Goal: Information Seeking & Learning: Check status

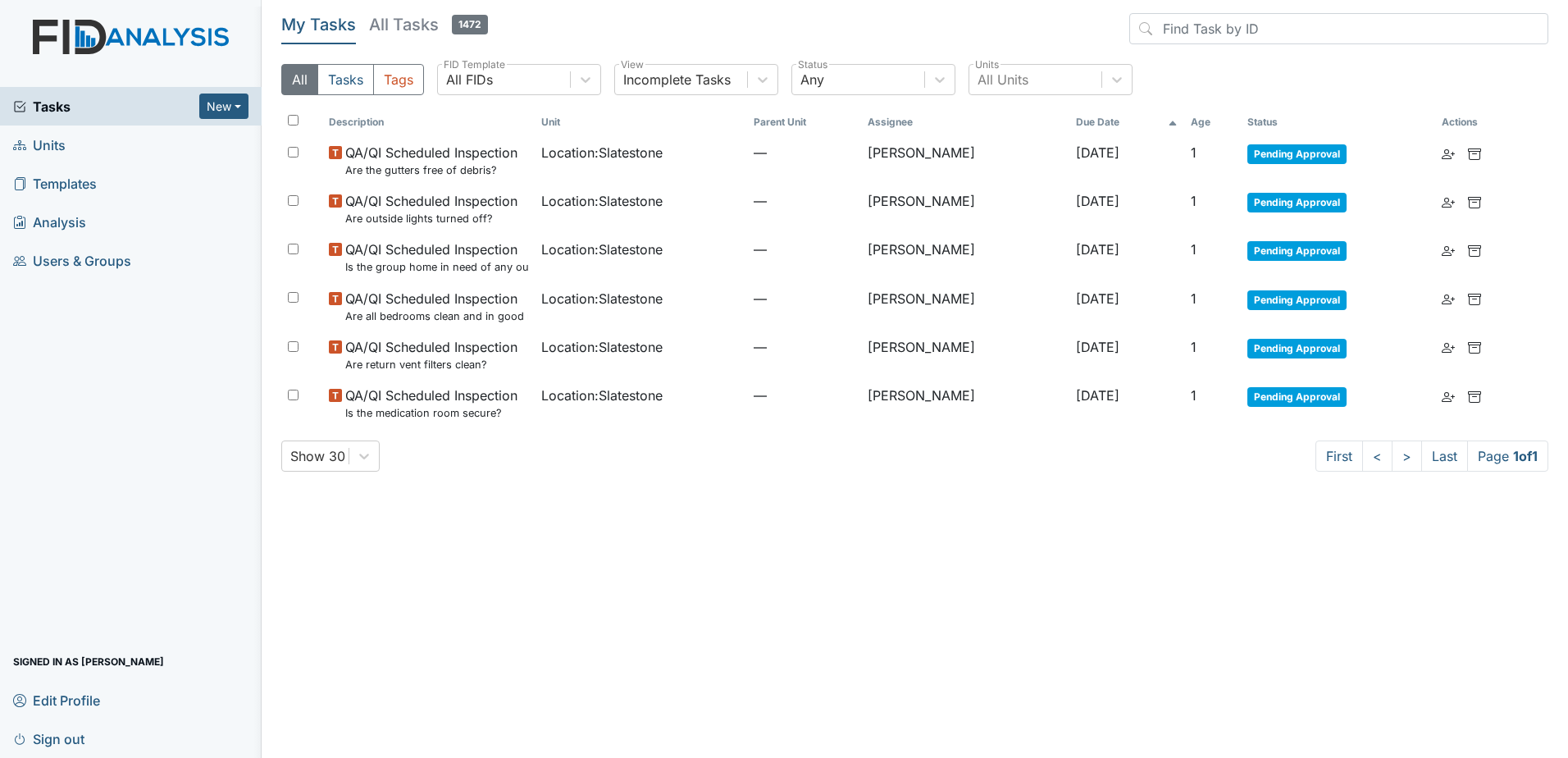
click at [399, 18] on h5 "All Tasks 1472" at bounding box center [428, 24] width 119 height 23
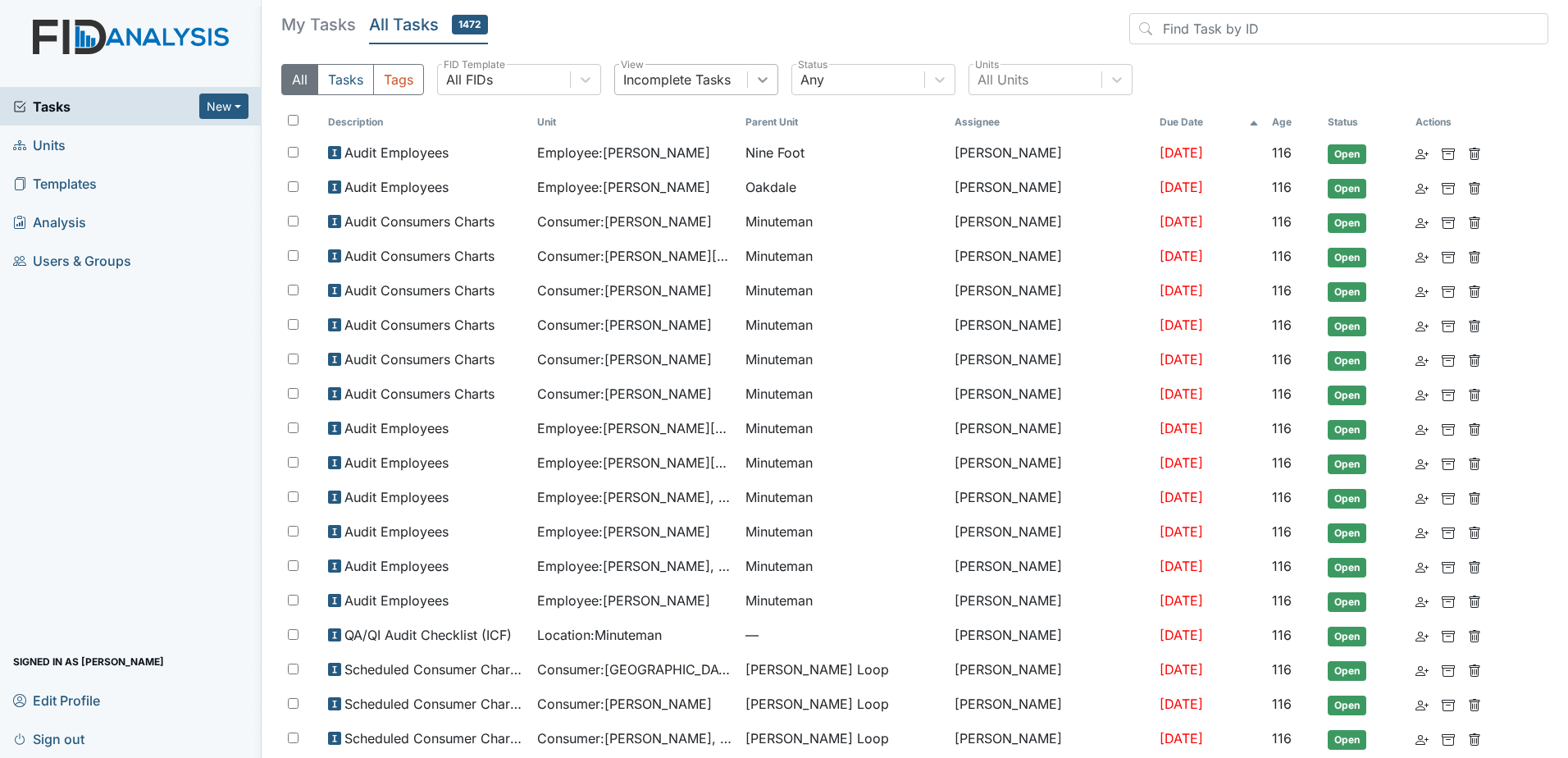
click at [768, 80] on icon at bounding box center [763, 79] width 16 height 16
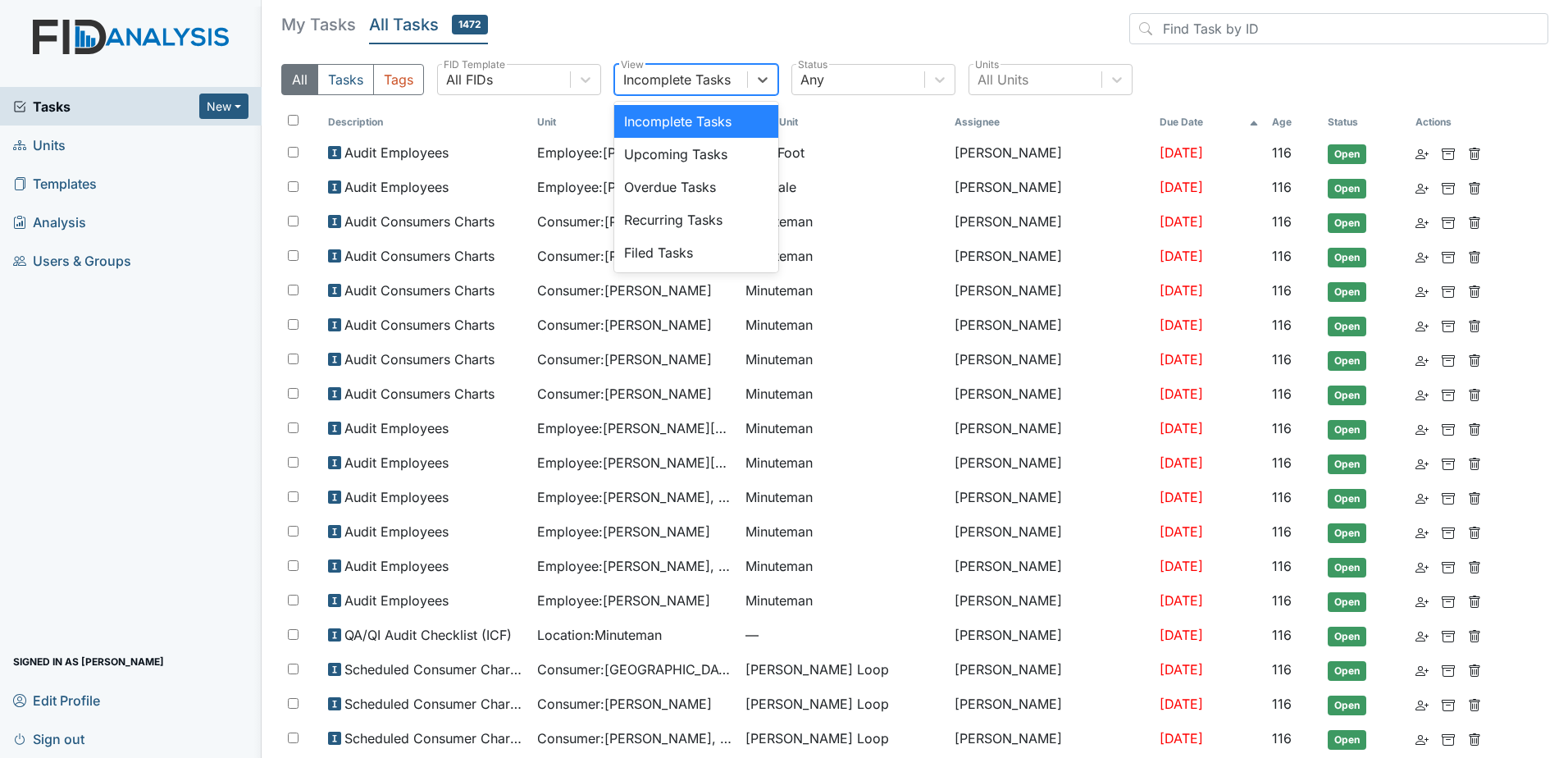
click at [824, 19] on header "My Tasks All Tasks 1472" at bounding box center [915, 32] width 1267 height 38
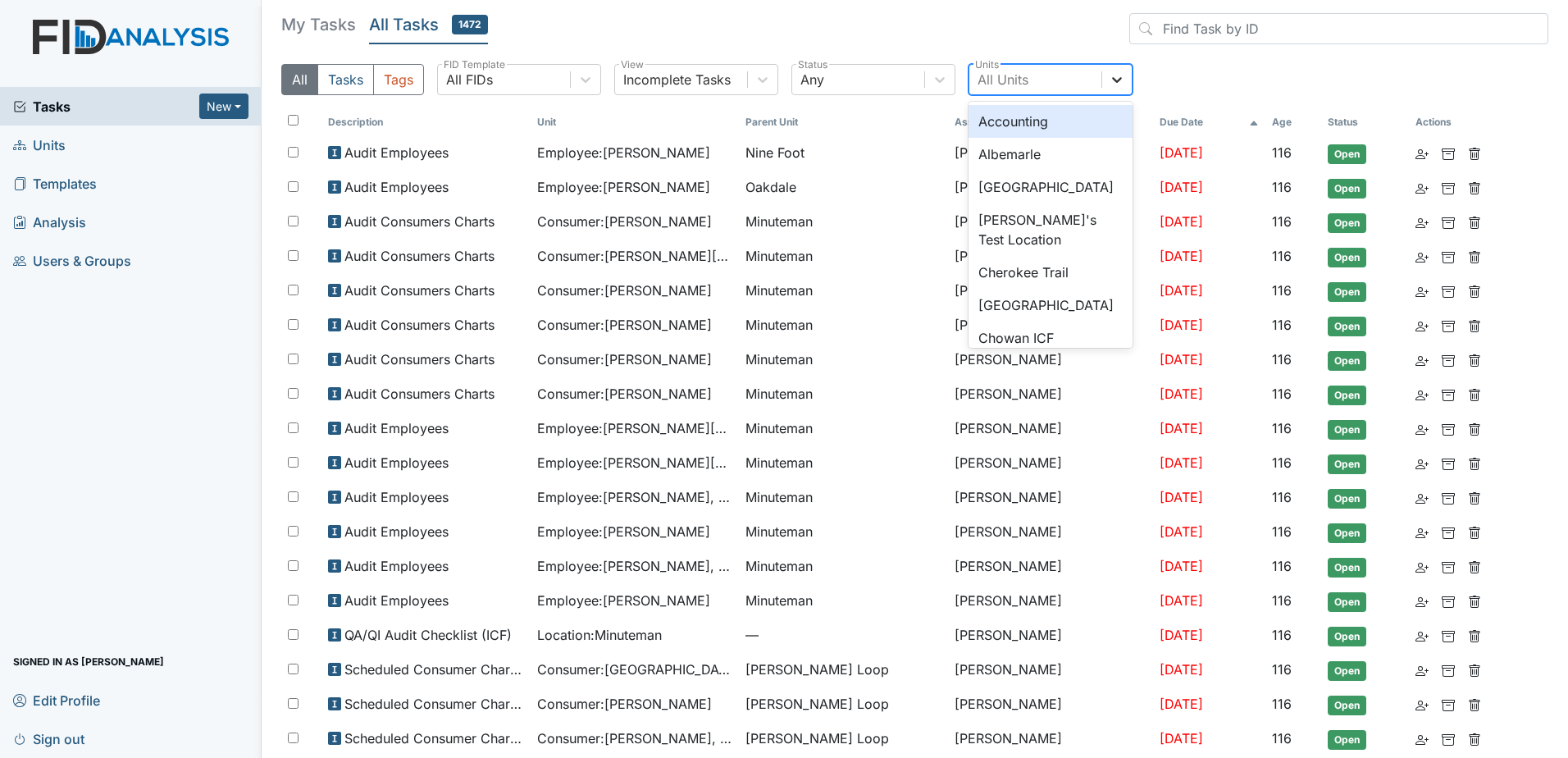
click at [1115, 77] on icon at bounding box center [1116, 79] width 16 height 16
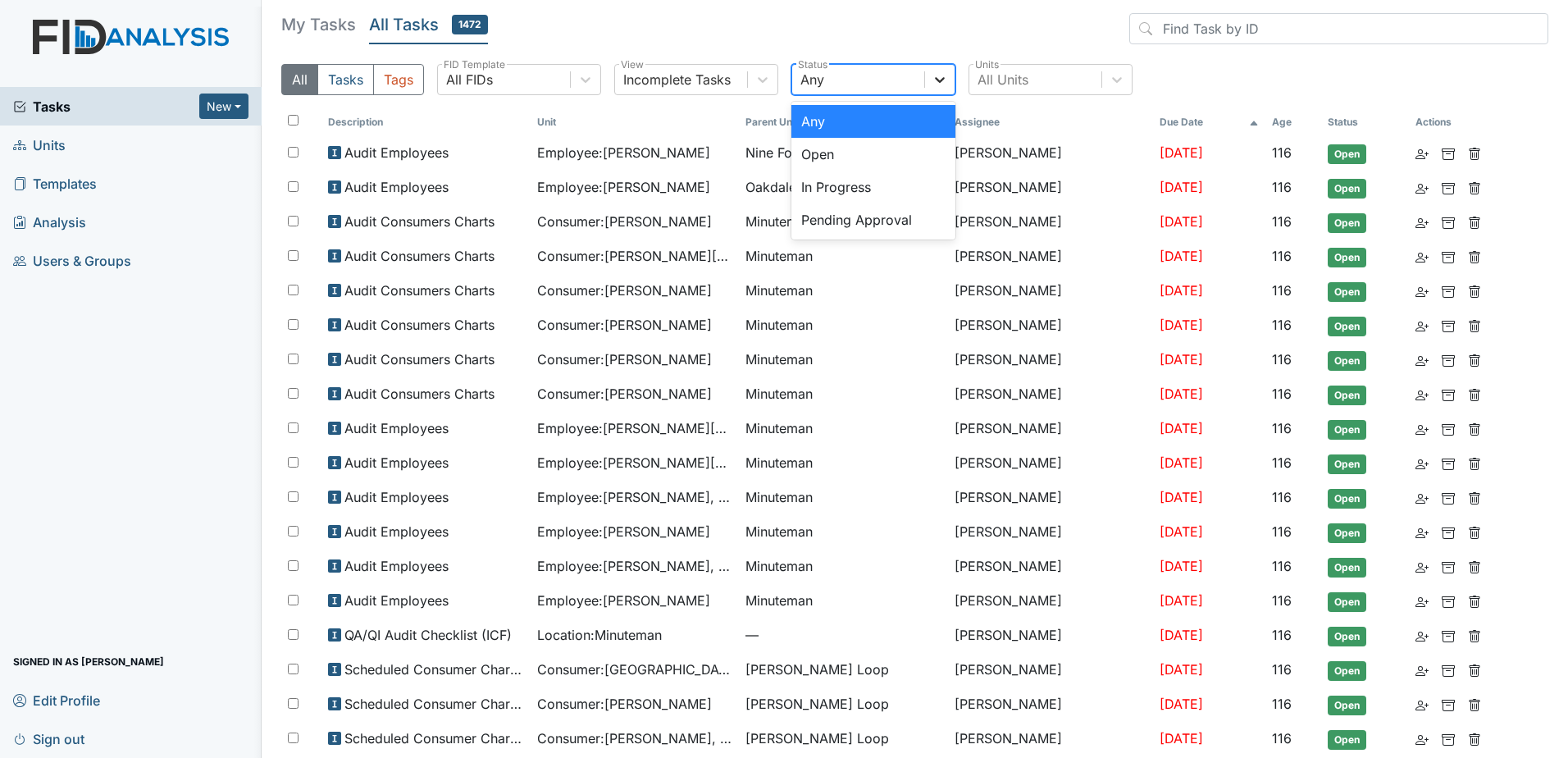
click at [939, 87] on icon at bounding box center [939, 79] width 16 height 16
click at [875, 217] on div "Pending Approval" at bounding box center [873, 219] width 164 height 33
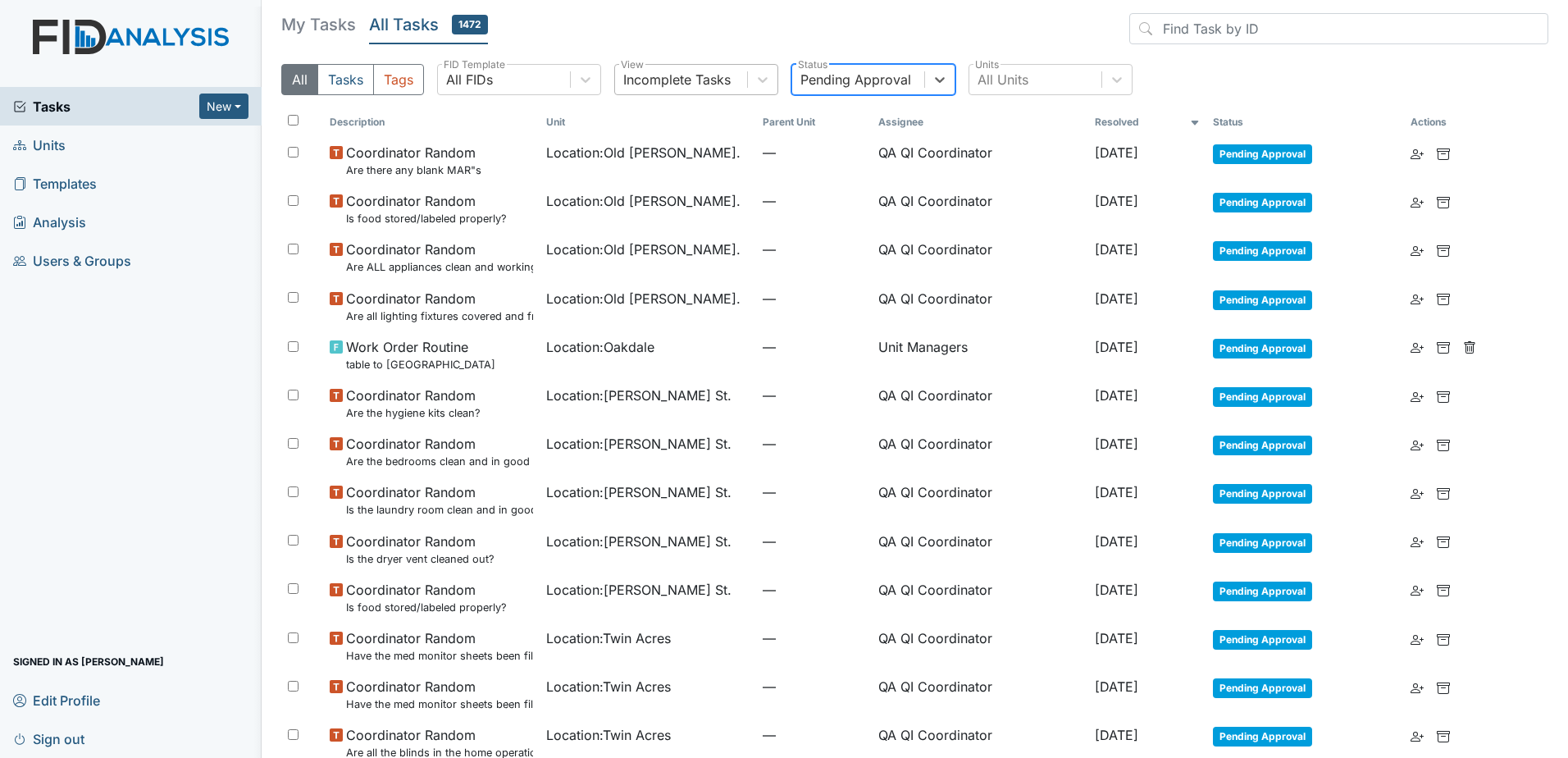
click at [704, 77] on div "Incomplete Tasks" at bounding box center [677, 79] width 108 height 19
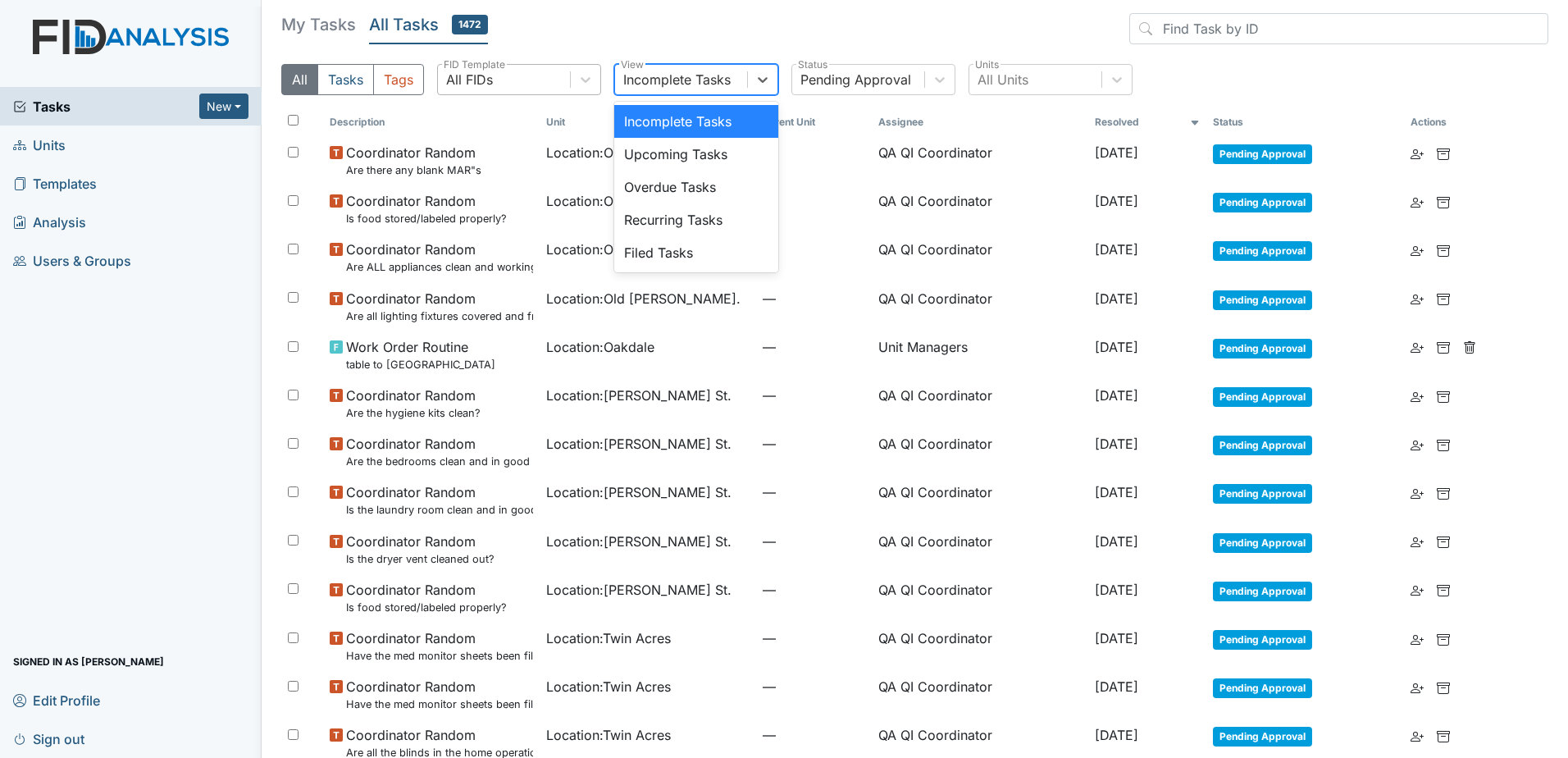
click at [568, 78] on div "All FIDs" at bounding box center [504, 79] width 132 height 29
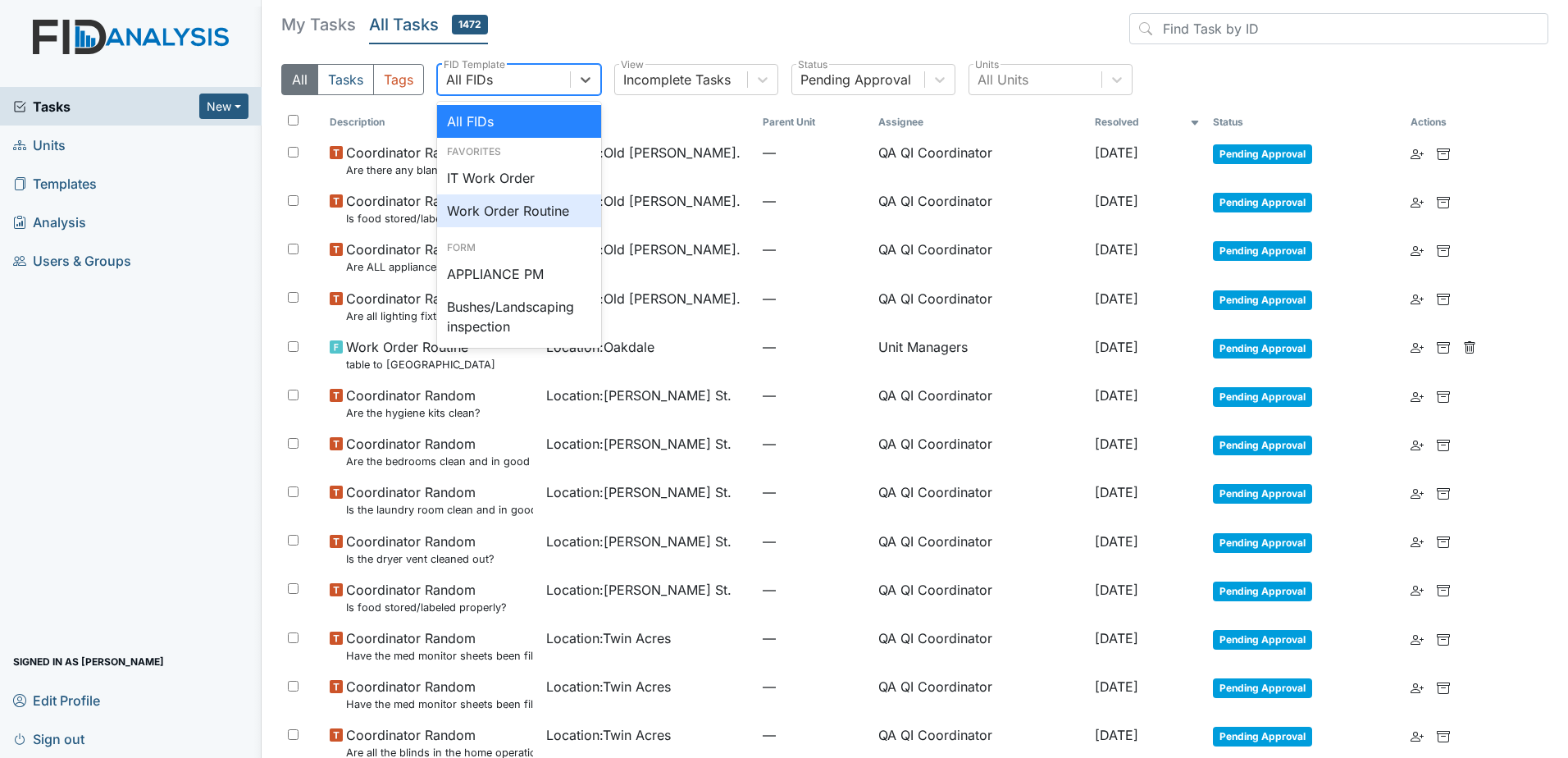
click at [536, 202] on div "Work Order Routine" at bounding box center [519, 211] width 164 height 33
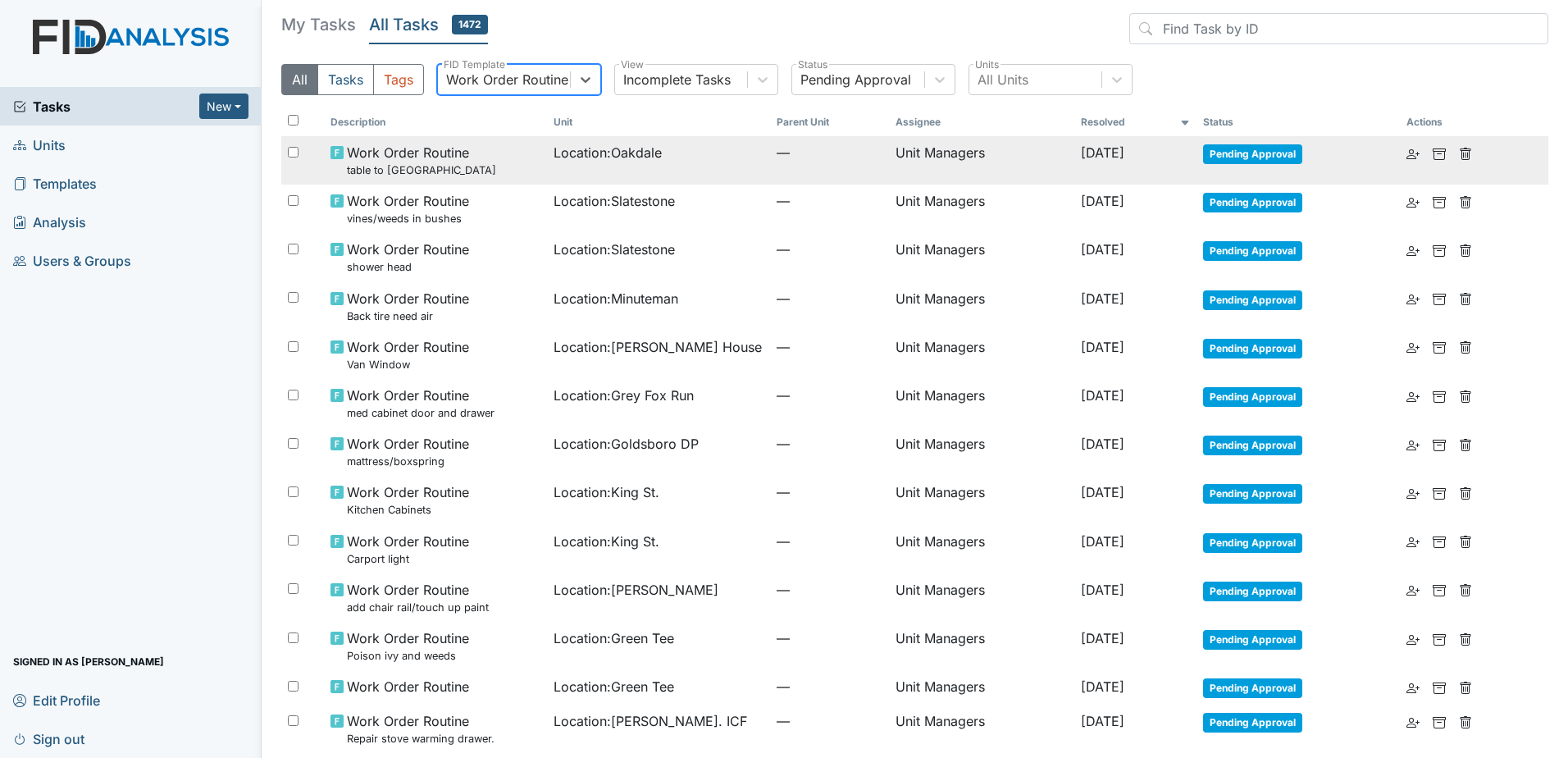
click at [1094, 154] on span "Oct 14, 2025" at bounding box center [1103, 152] width 44 height 16
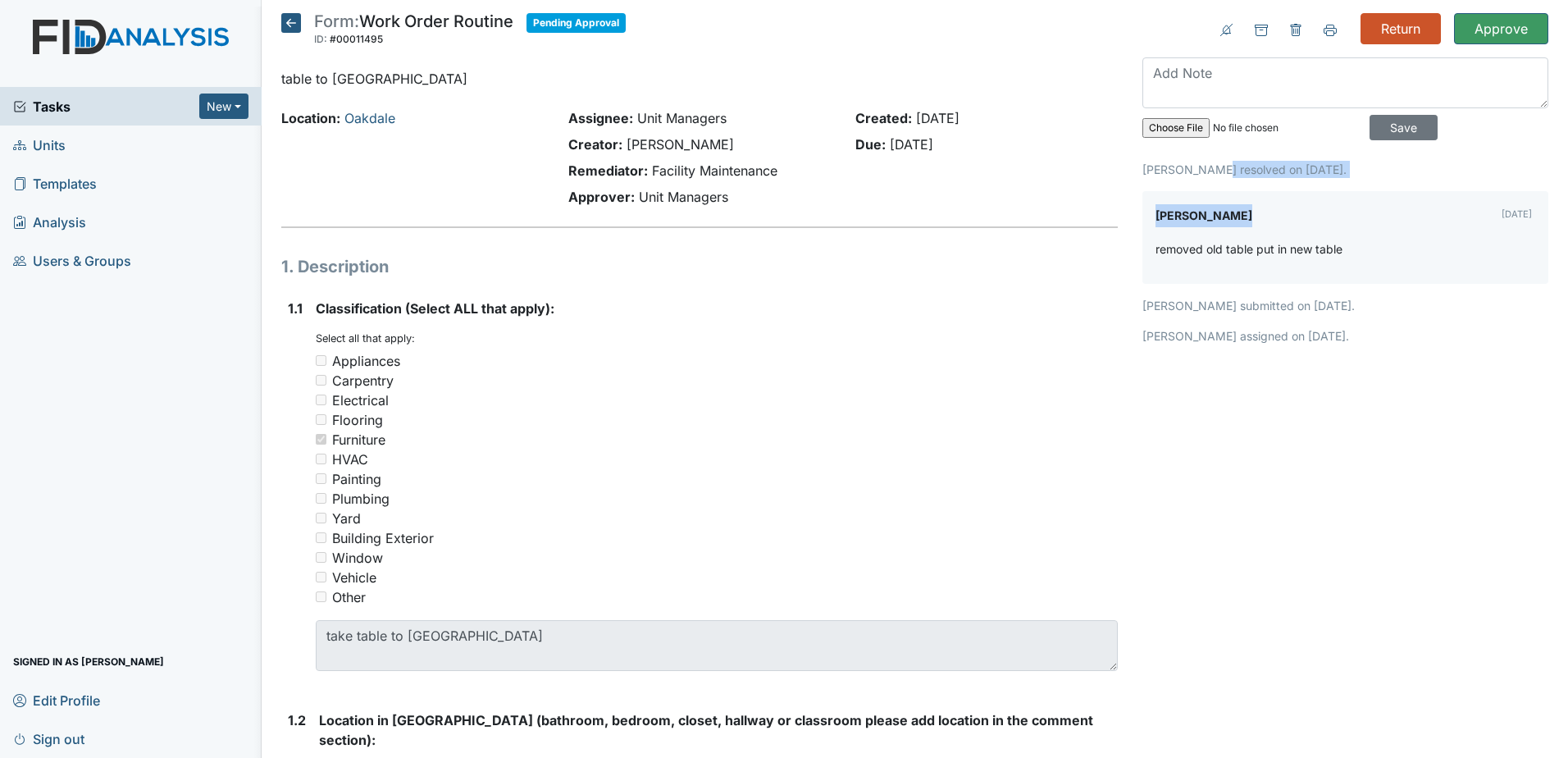
drag, startPoint x: 1211, startPoint y: 162, endPoint x: 1303, endPoint y: 178, distance: 93.4
click at [1303, 178] on div "George Walton resolved on Oct 14, 2025. George Walton Oct 14, 2025 removed old …" at bounding box center [1346, 253] width 406 height 184
click at [289, 31] on icon at bounding box center [291, 23] width 19 height 19
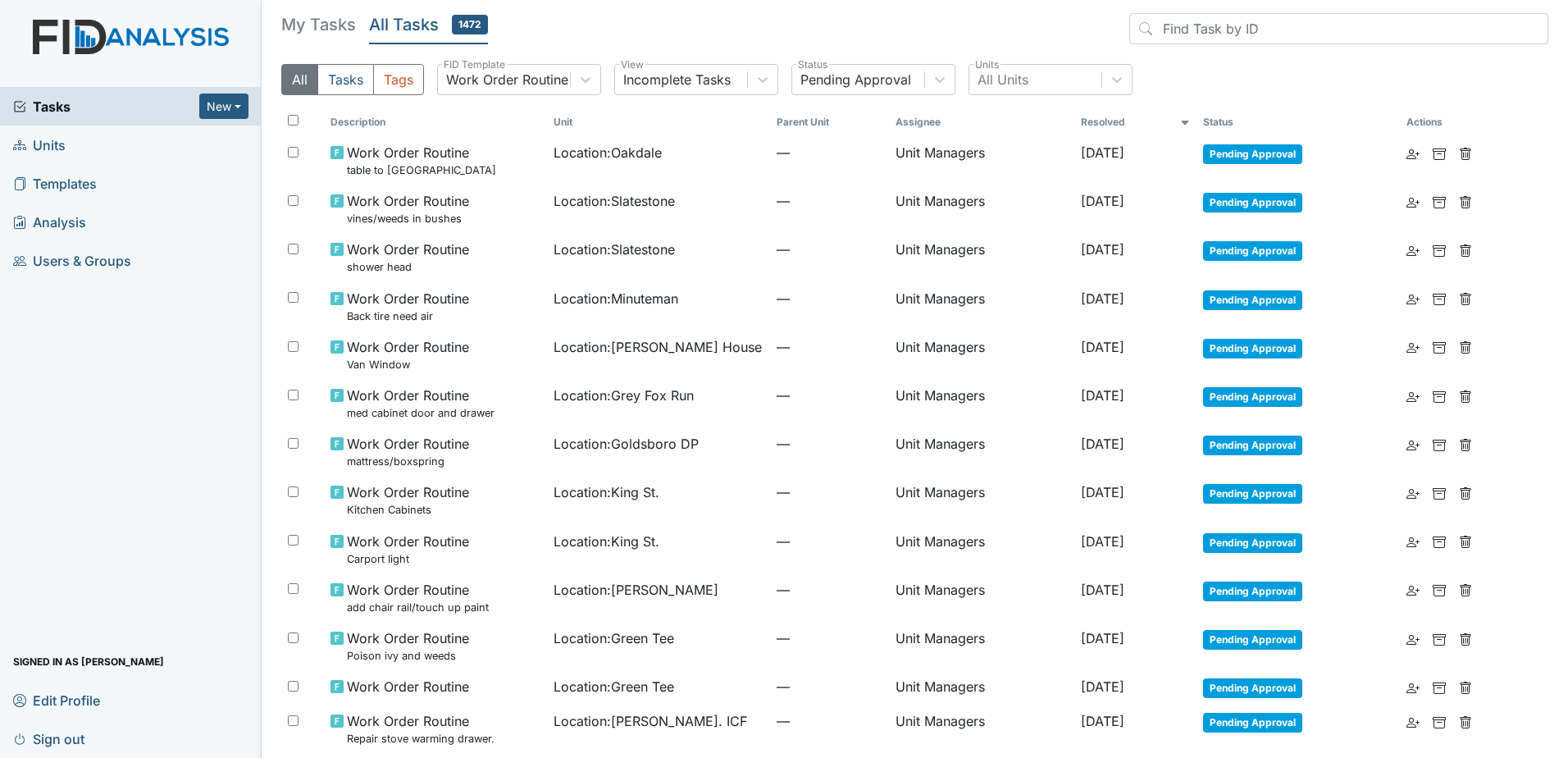
click at [1074, 121] on th "Resolved" at bounding box center [1135, 122] width 122 height 28
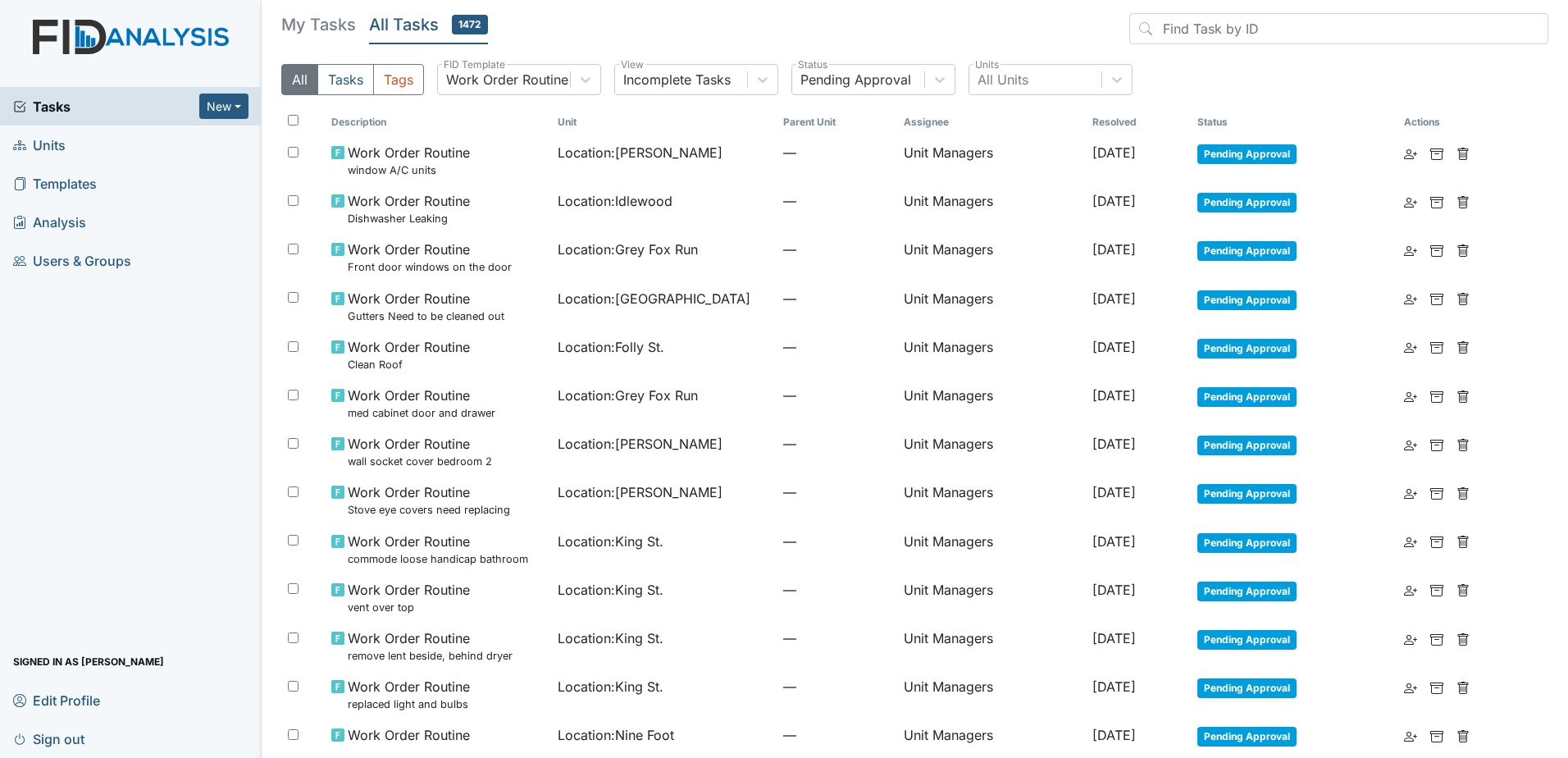
click at [1086, 134] on th "Resolved" at bounding box center [1139, 122] width 106 height 28
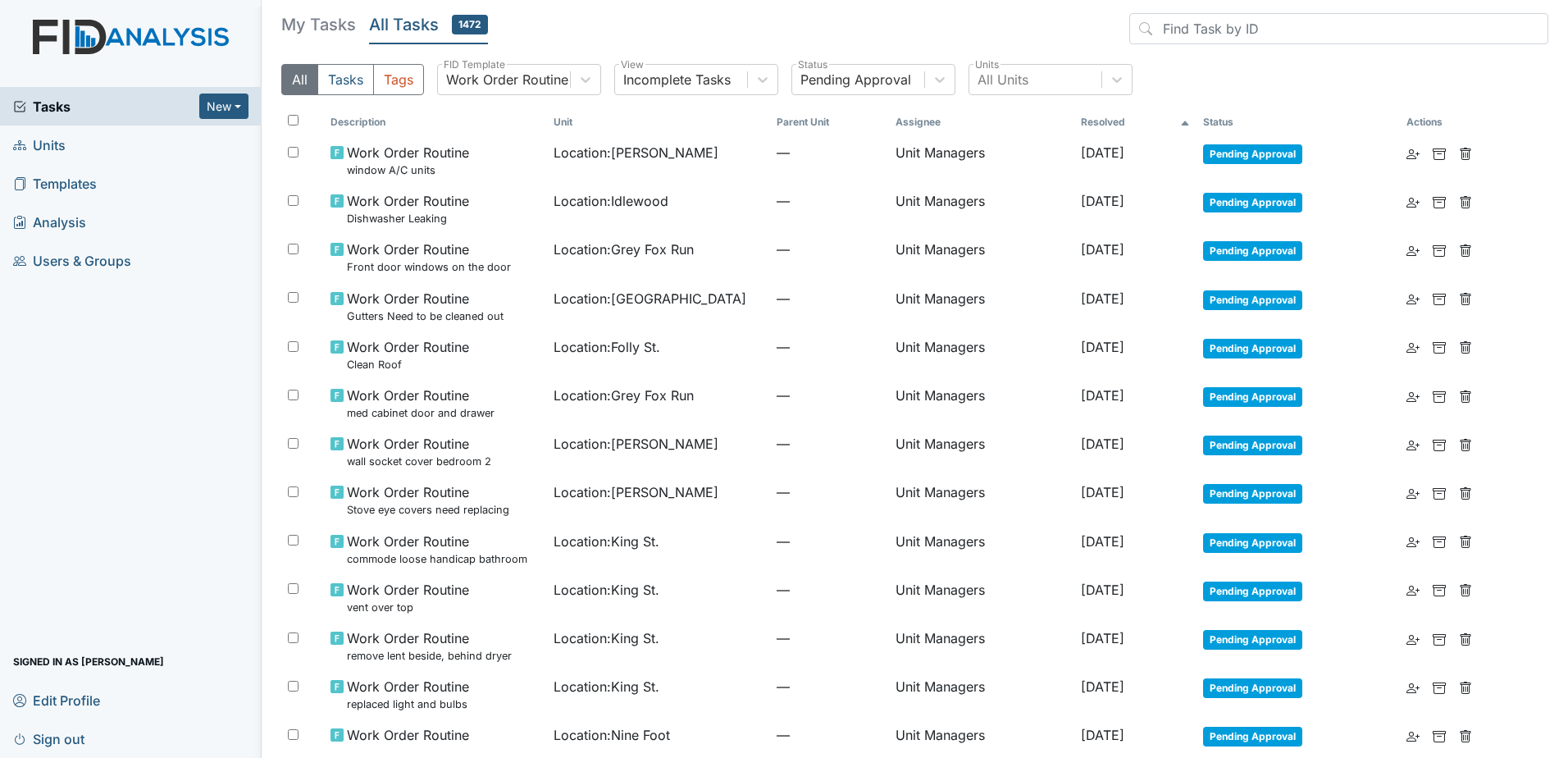
click at [1084, 124] on th "Resolved" at bounding box center [1135, 122] width 122 height 28
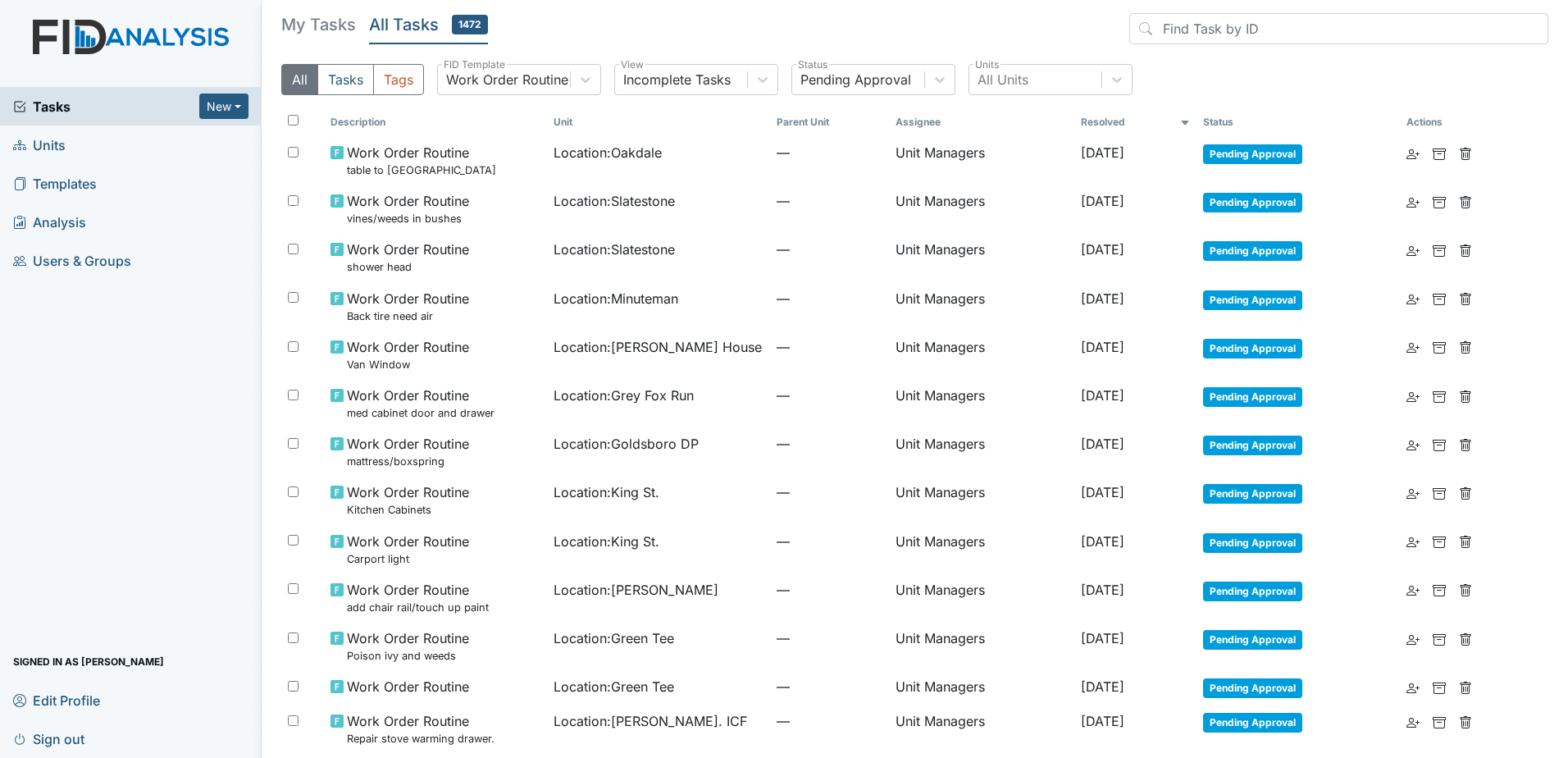
click at [1084, 124] on th "Resolved" at bounding box center [1135, 122] width 122 height 28
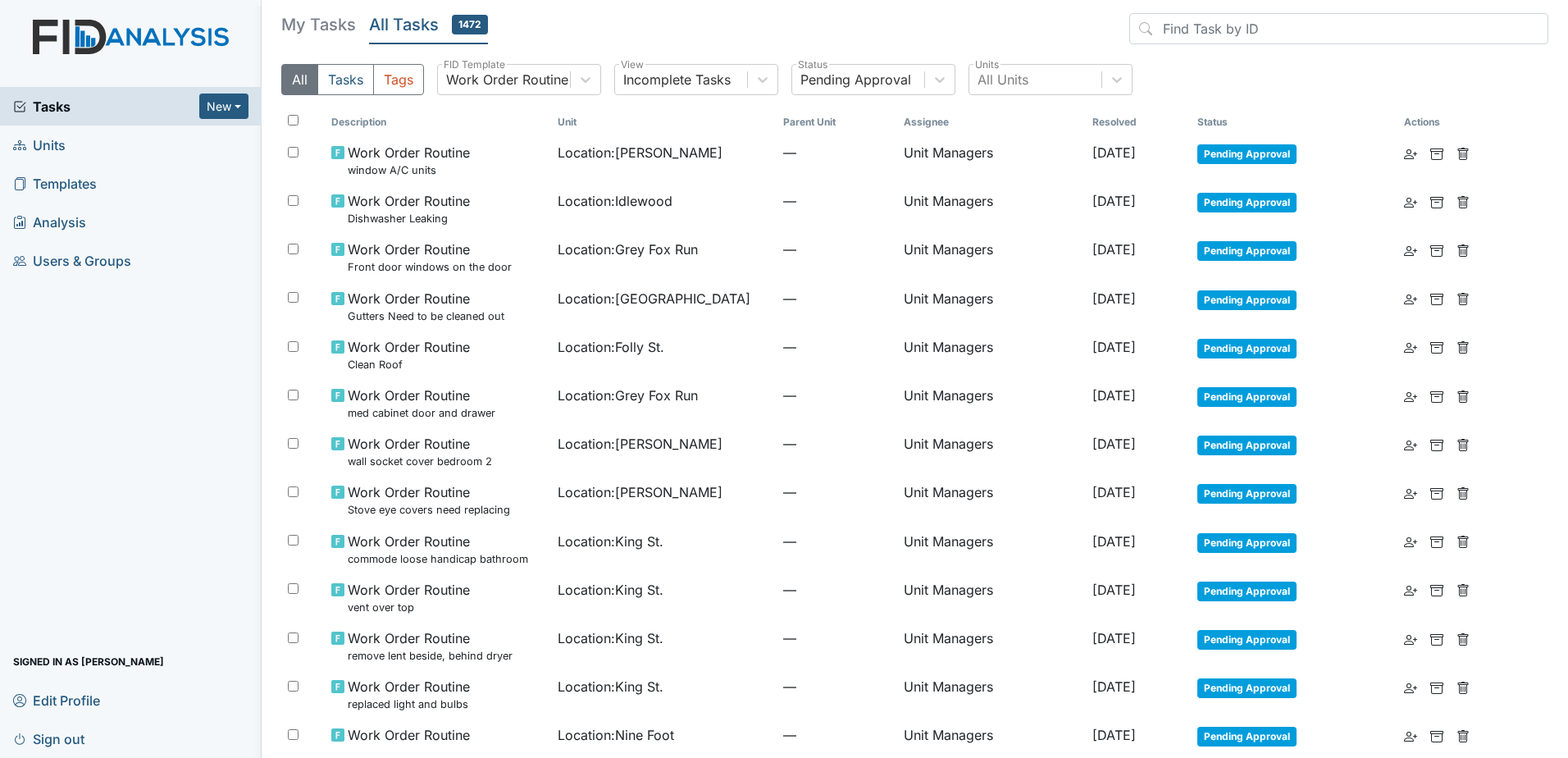
click at [391, 20] on h5 "All Tasks 1472" at bounding box center [428, 24] width 119 height 23
click at [53, 139] on span "Units" at bounding box center [40, 145] width 52 height 25
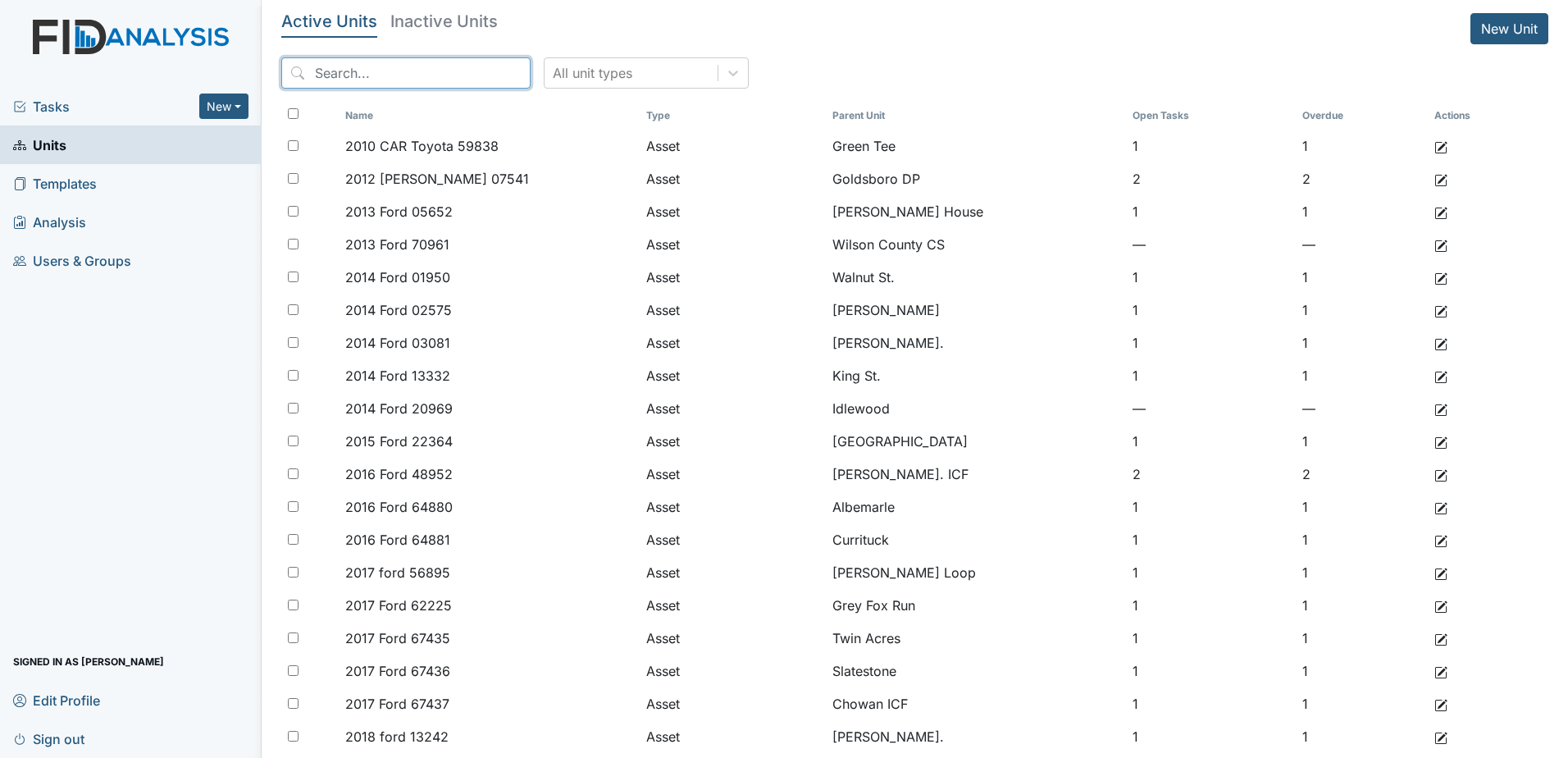
click at [375, 63] on input "search" at bounding box center [406, 72] width 249 height 31
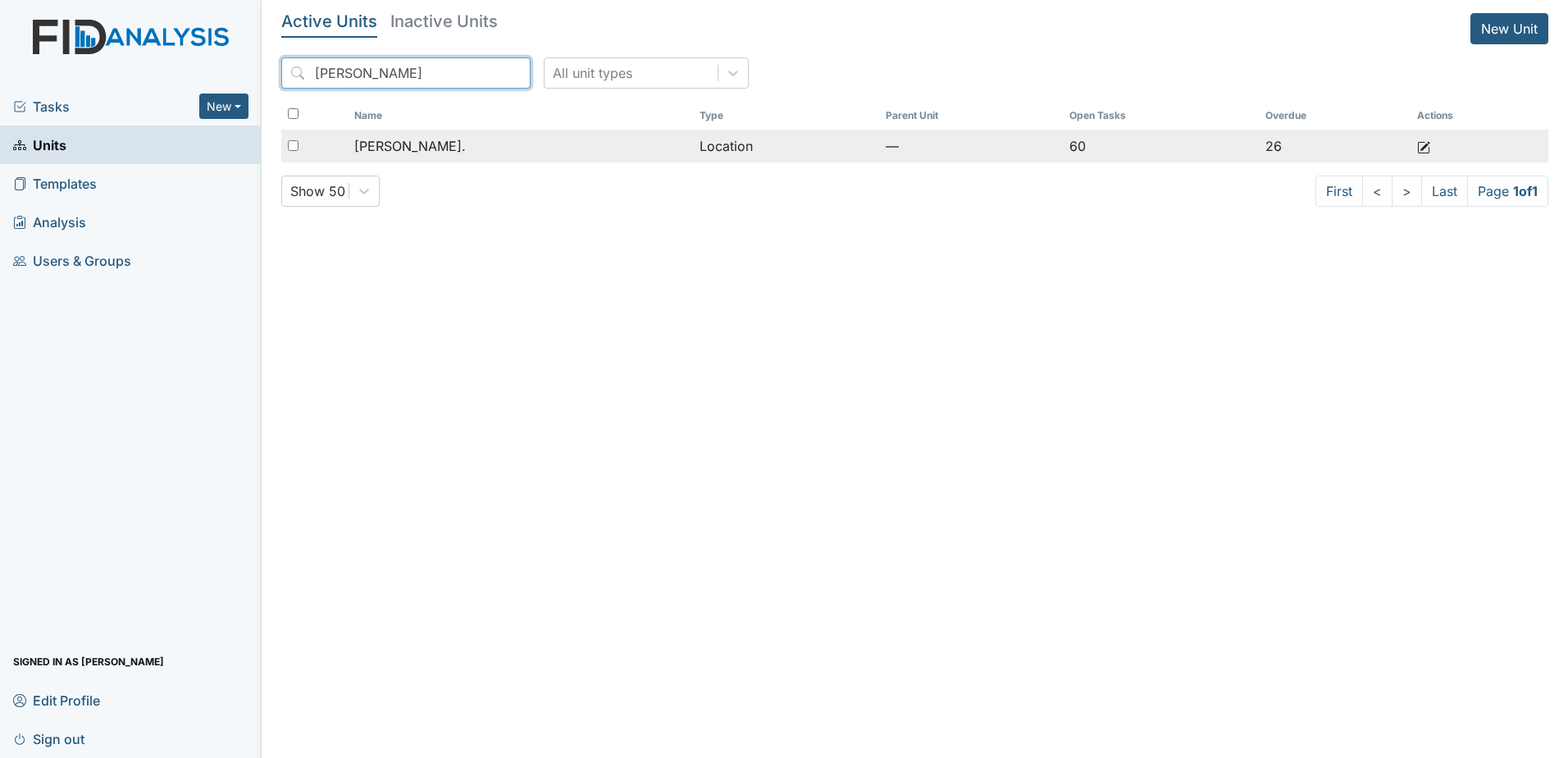
type input "william s"
click at [425, 150] on span "[PERSON_NAME]." at bounding box center [410, 146] width 111 height 19
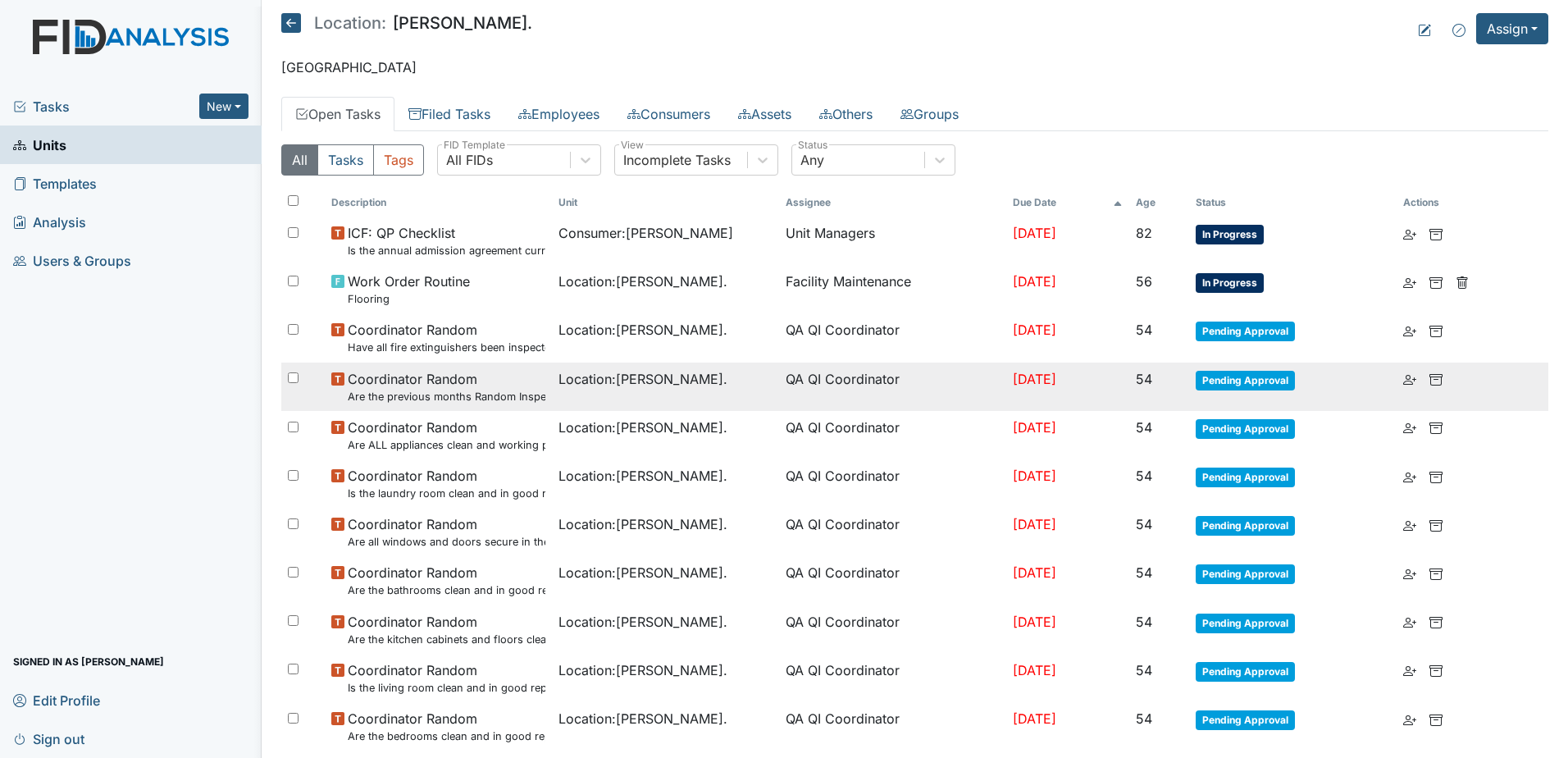
click at [1201, 394] on td "Pending Approval" at bounding box center [1293, 386] width 207 height 48
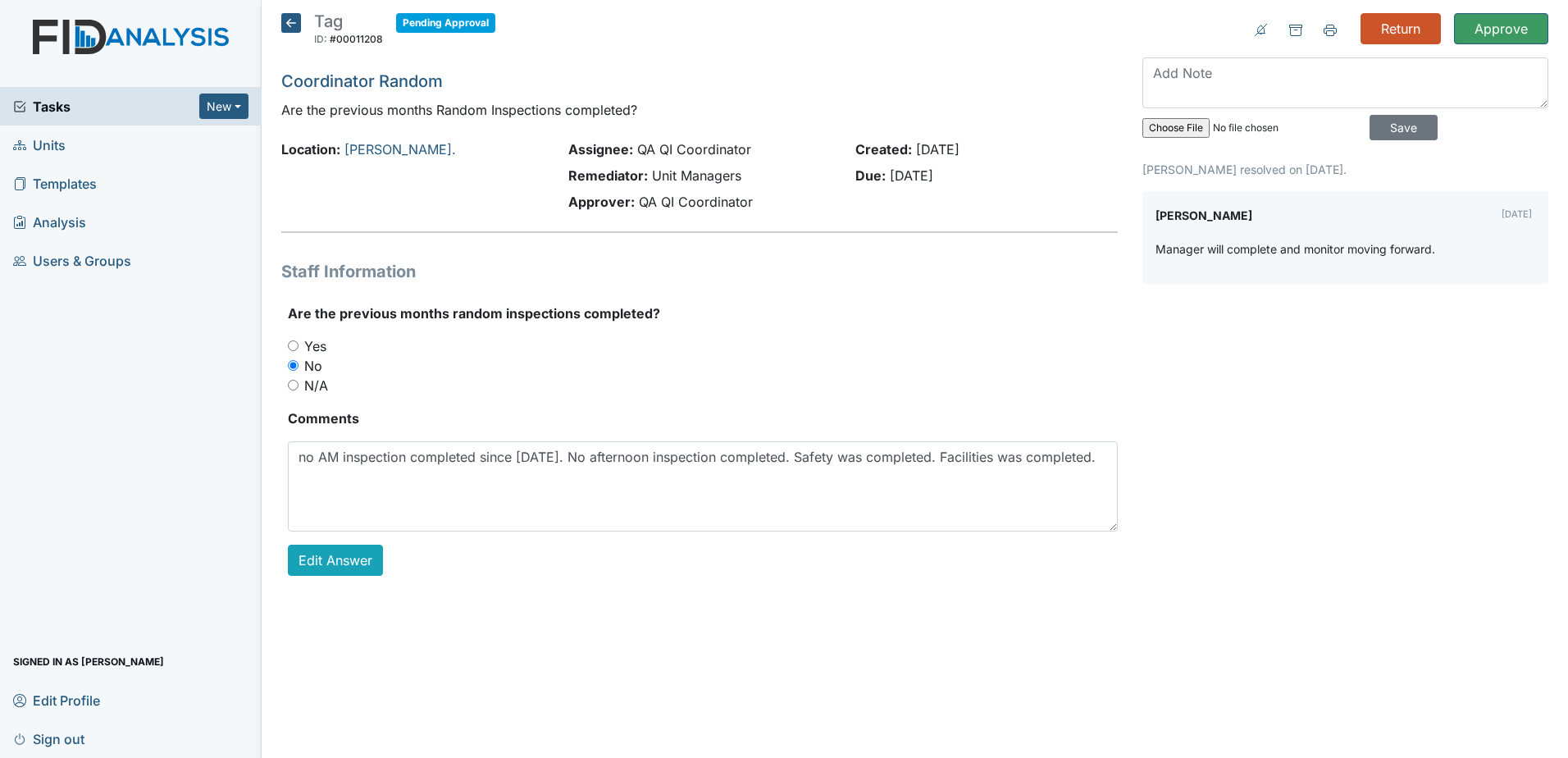
click at [286, 21] on icon at bounding box center [291, 23] width 19 height 19
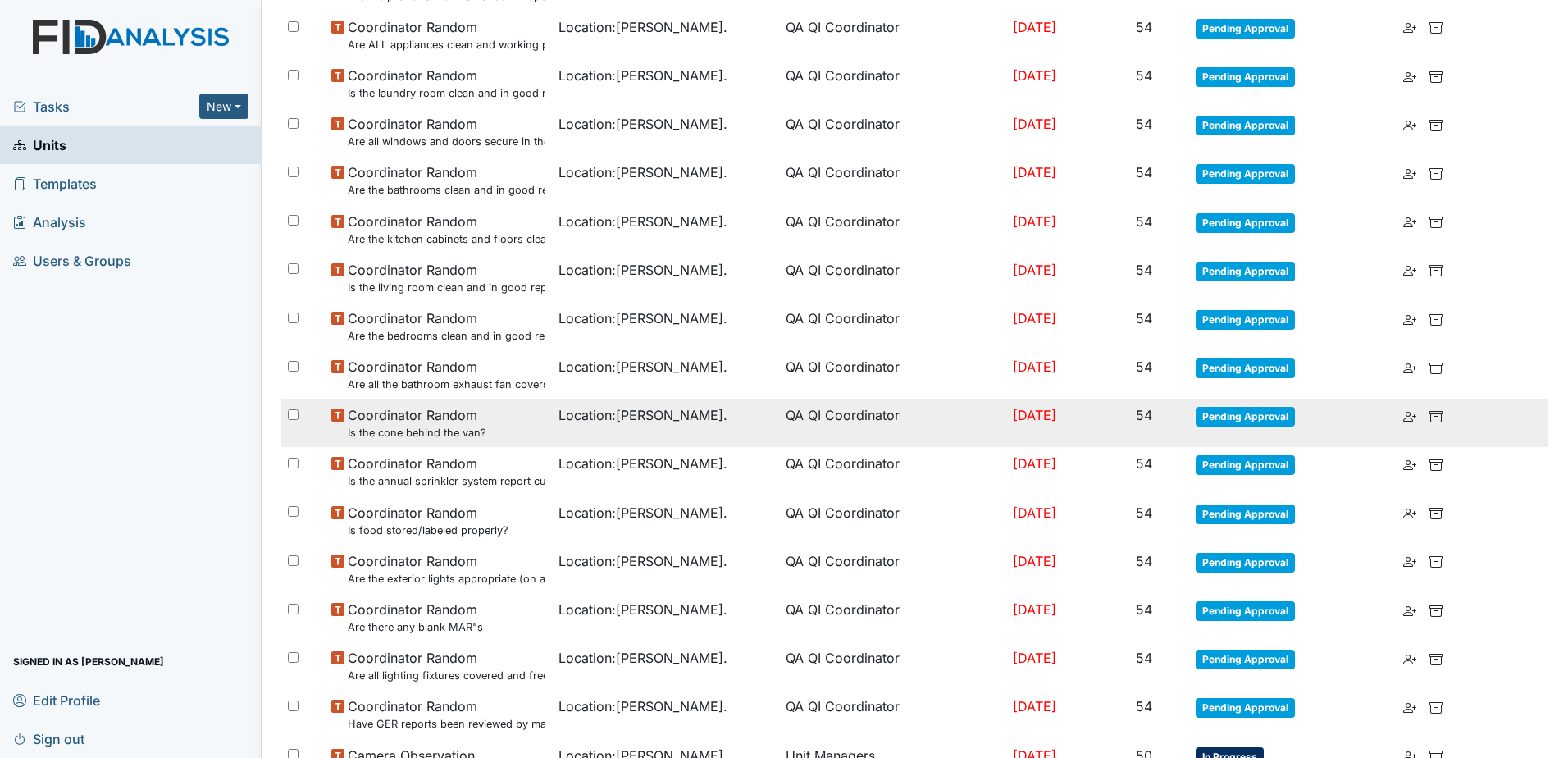
scroll to position [492, 0]
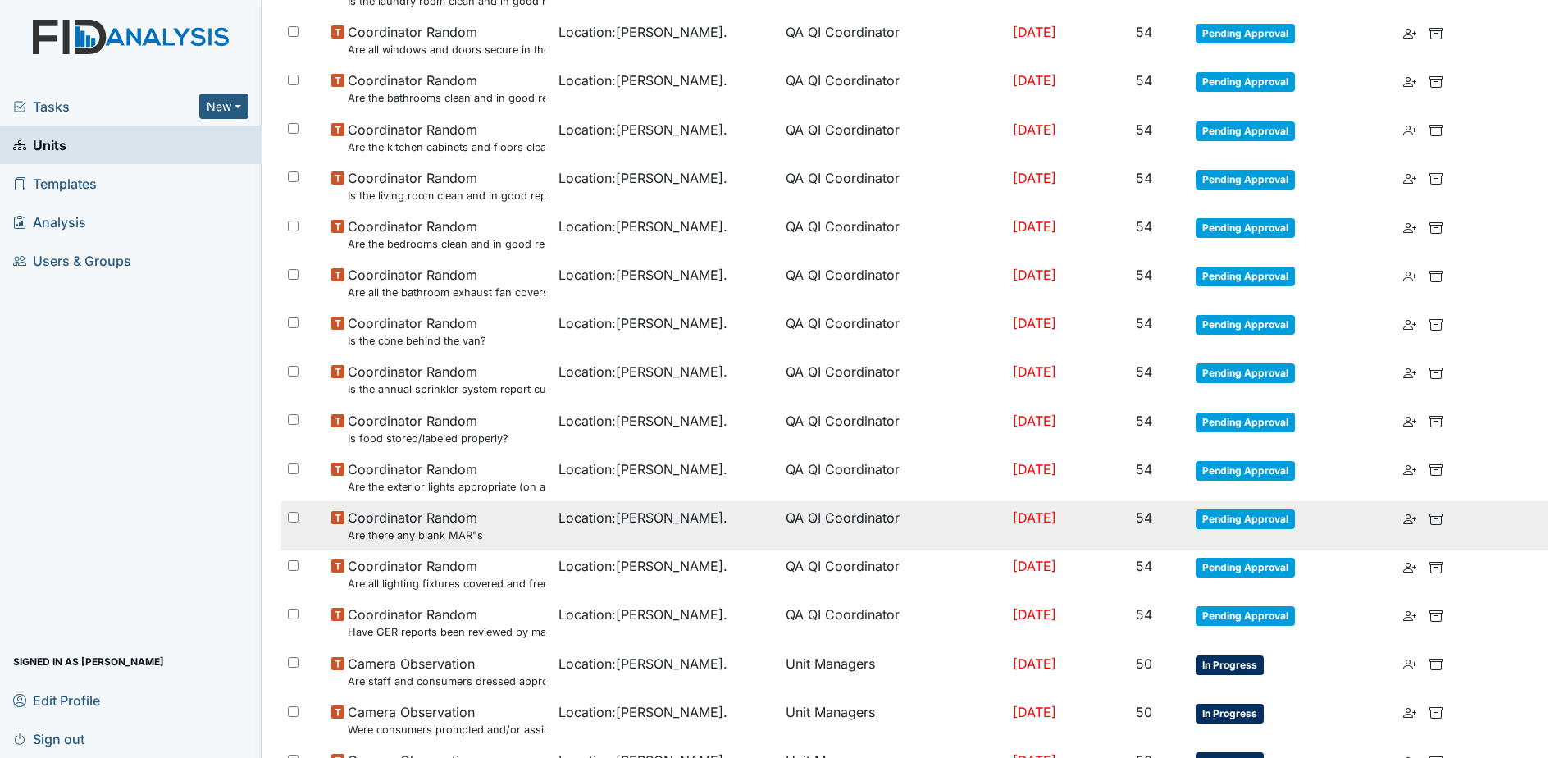
click at [1058, 524] on td "[DATE]" at bounding box center [1068, 525] width 123 height 48
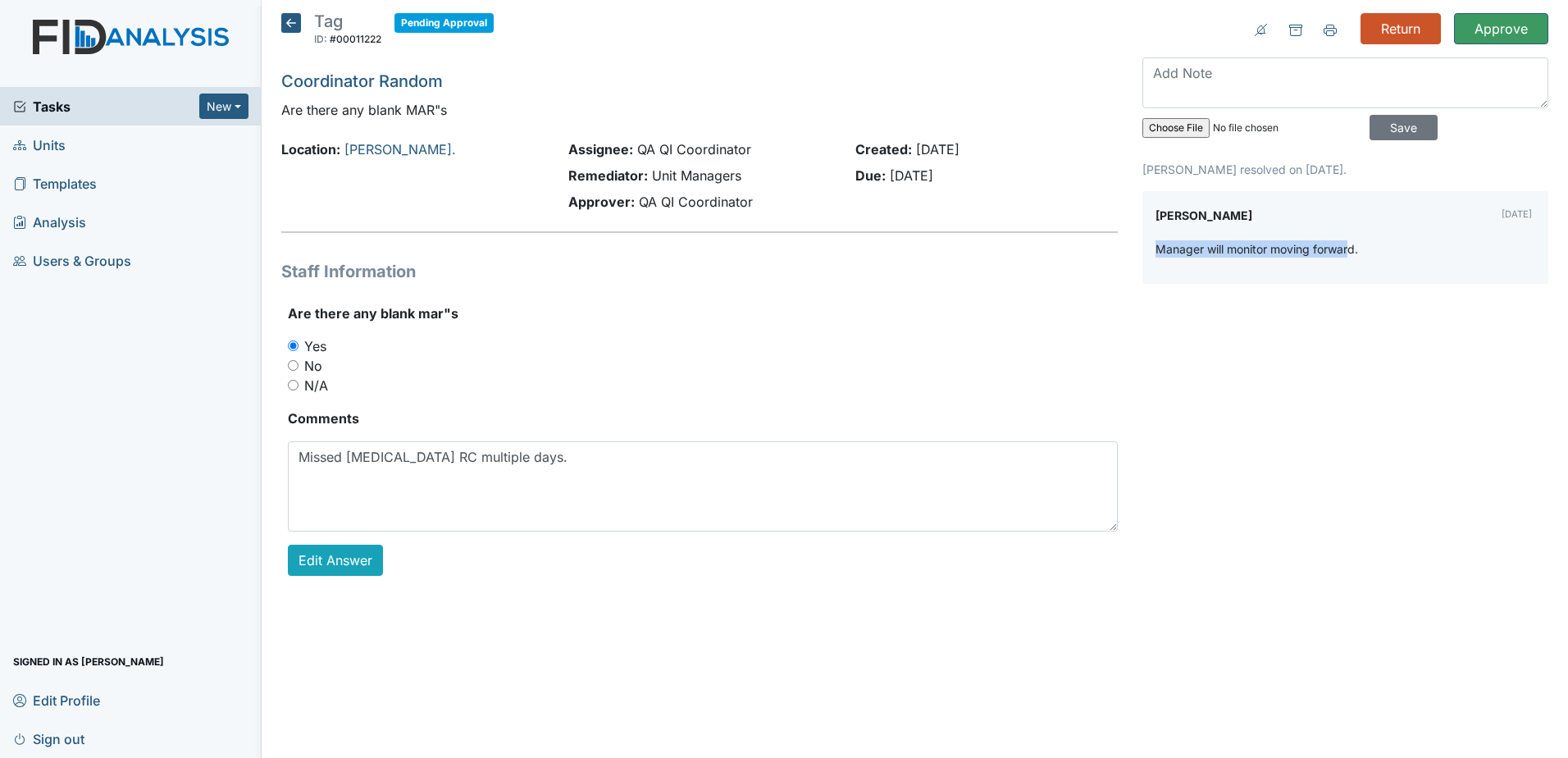
drag, startPoint x: 1157, startPoint y: 252, endPoint x: 1344, endPoint y: 250, distance: 187.0
click at [1346, 250] on p "Manager will monitor moving forward." at bounding box center [1257, 248] width 202 height 17
drag, startPoint x: 1181, startPoint y: 169, endPoint x: 1267, endPoint y: 181, distance: 86.8
click at [1282, 181] on div "Brittney Dunn resolved on Oct 10, 2025. Brittney Dunn Oct 10, 2025 Manager will…" at bounding box center [1346, 222] width 406 height 123
click at [292, 15] on icon at bounding box center [291, 23] width 19 height 19
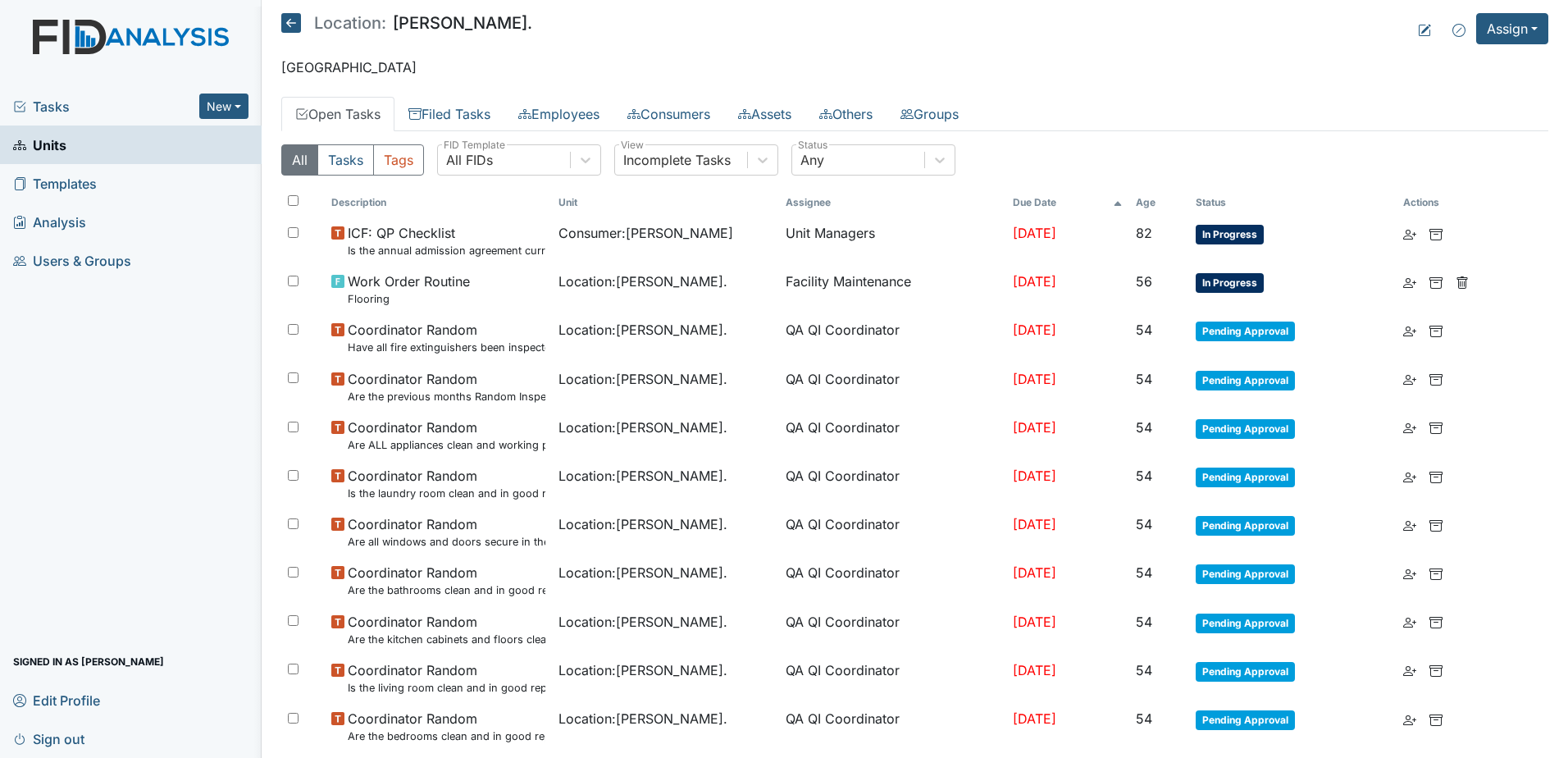
click at [356, 50] on main "Location: [PERSON_NAME]. Assign Assign Form Assign Inspection Assign Document A…" at bounding box center [915, 379] width 1307 height 758
click at [291, 29] on icon at bounding box center [291, 23] width 19 height 19
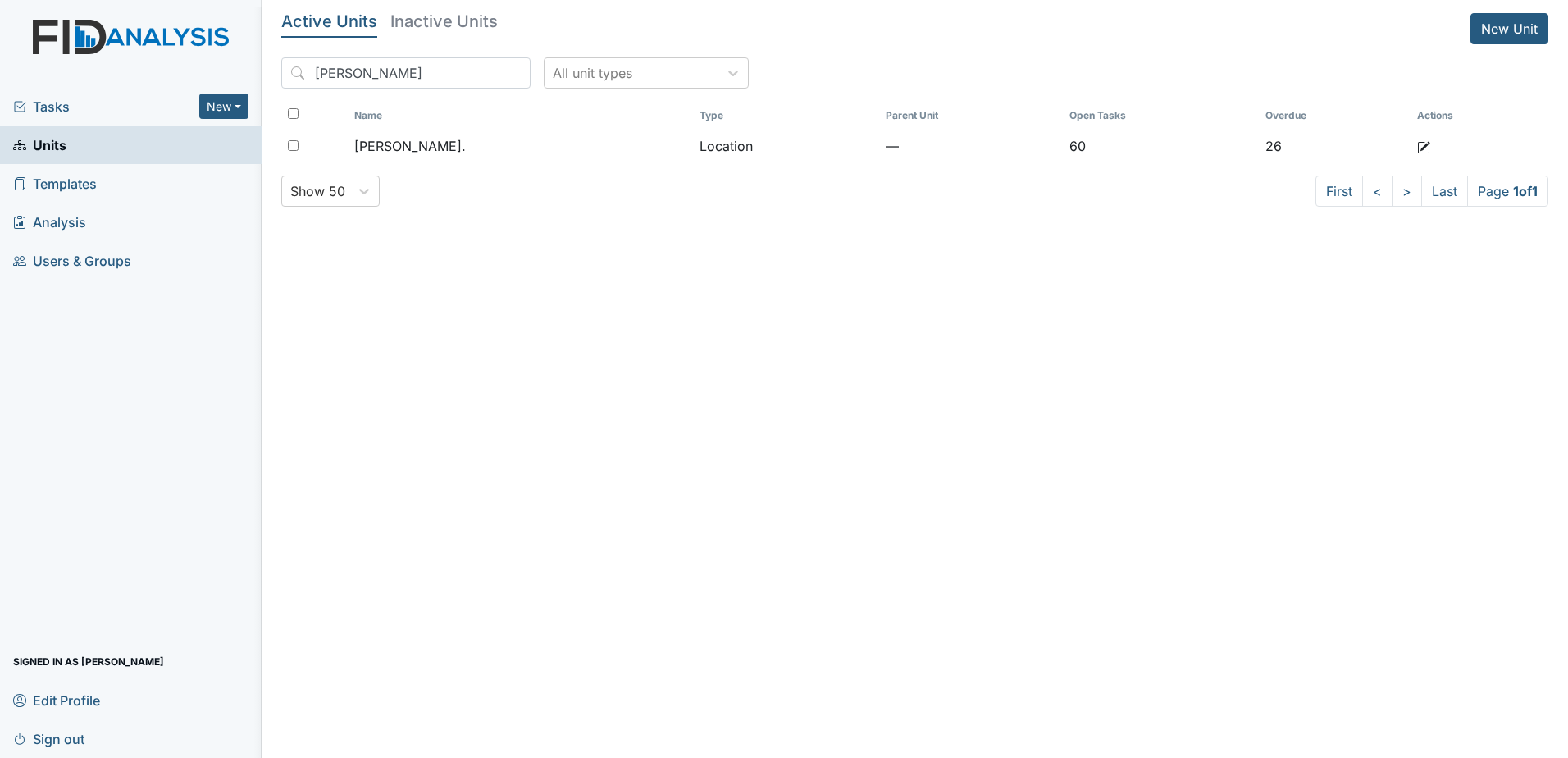
click at [48, 116] on div "Tasks New Form Inspection Document Bundle" at bounding box center [131, 106] width 262 height 39
click at [68, 100] on span "Tasks" at bounding box center [106, 106] width 186 height 19
